Goal: Find specific page/section: Find specific page/section

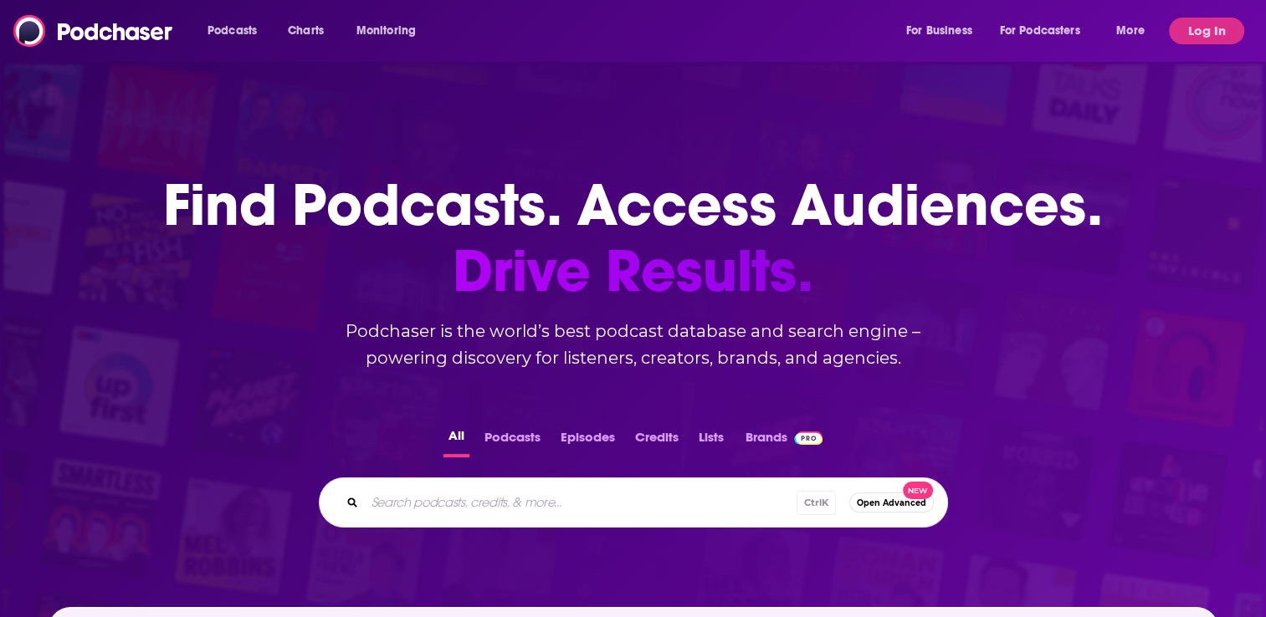
click at [560, 29] on div "Podcasts Charts Monitoring For Business For Podcasters More" at bounding box center [678, 31] width 964 height 27
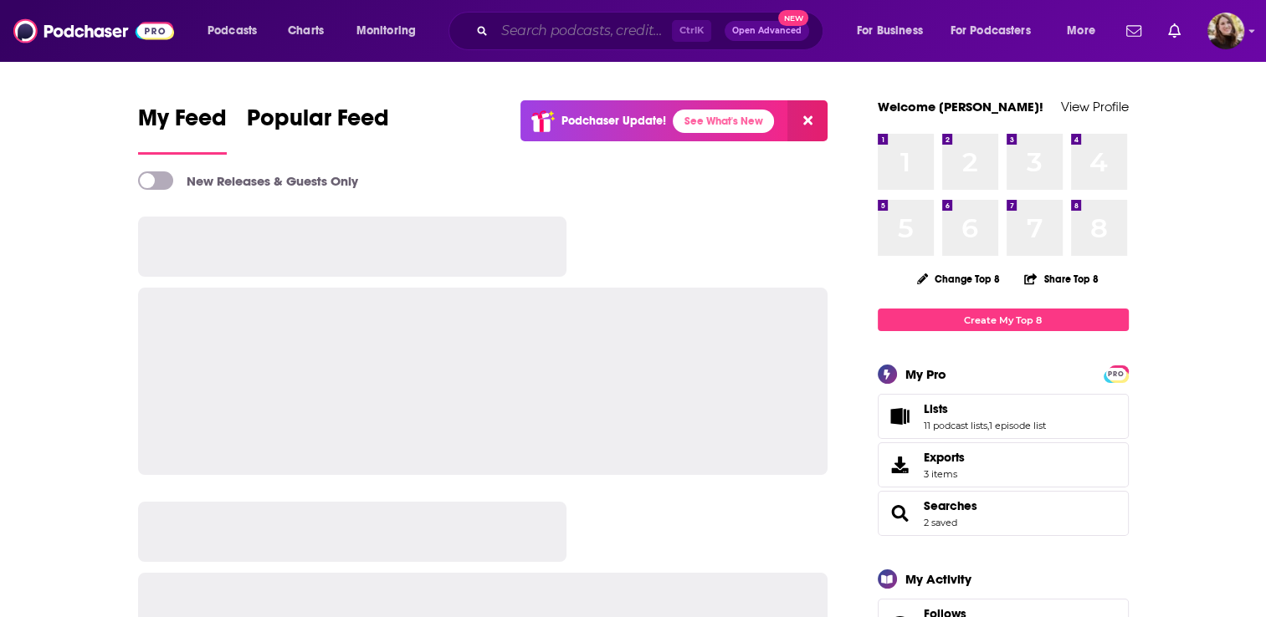
click at [524, 25] on input "Search podcasts, credits, & more..." at bounding box center [582, 31] width 177 height 27
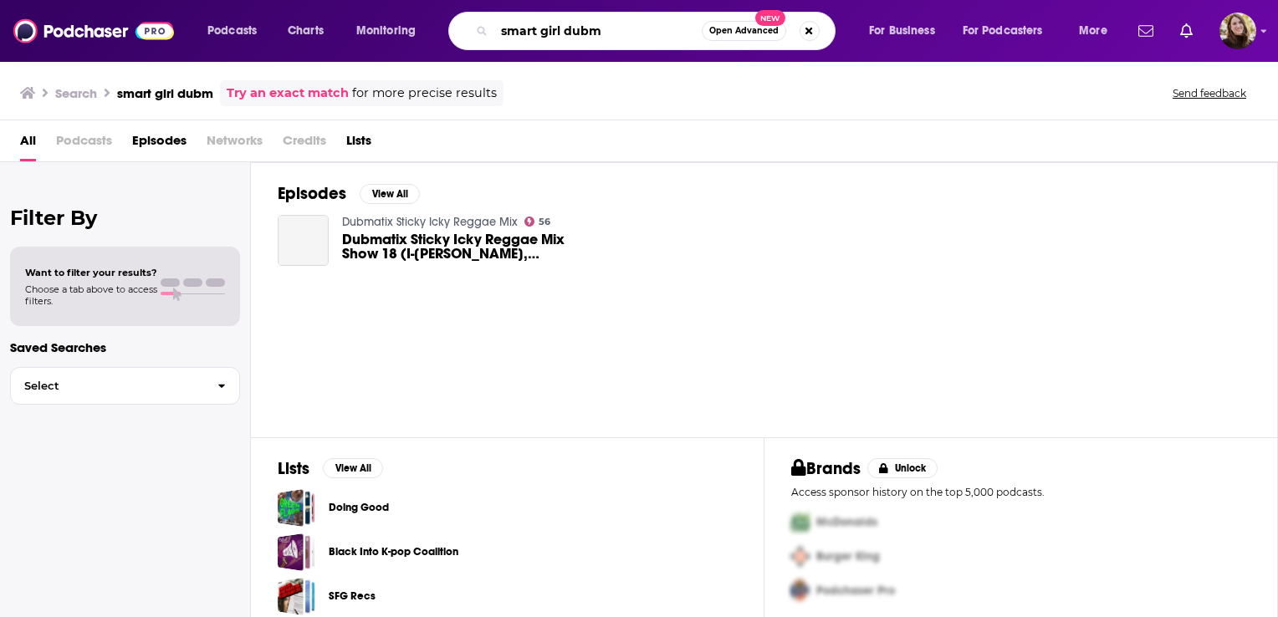
drag, startPoint x: 575, startPoint y: 32, endPoint x: 664, endPoint y: 29, distance: 88.7
click at [680, 38] on input "smart girl dubm" at bounding box center [597, 31] width 207 height 27
type input "smart girl dumb"
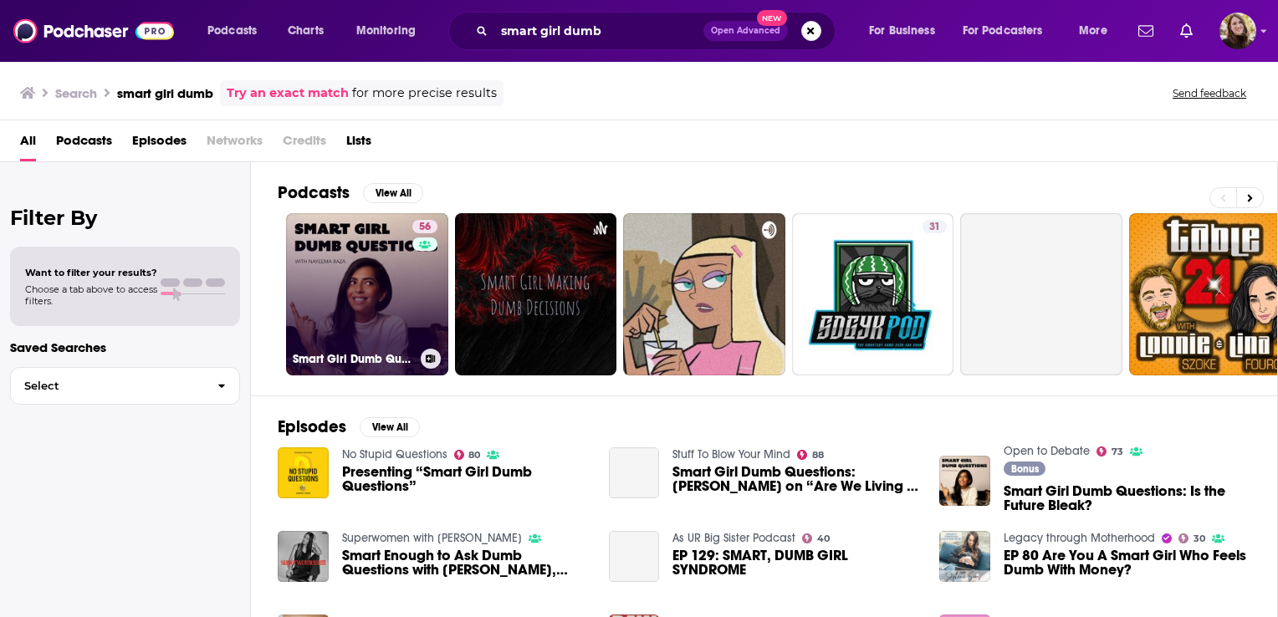
click at [348, 279] on link "56 Smart Girl Dumb Questions" at bounding box center [367, 294] width 162 height 162
